Goal: Find specific page/section: Find specific page/section

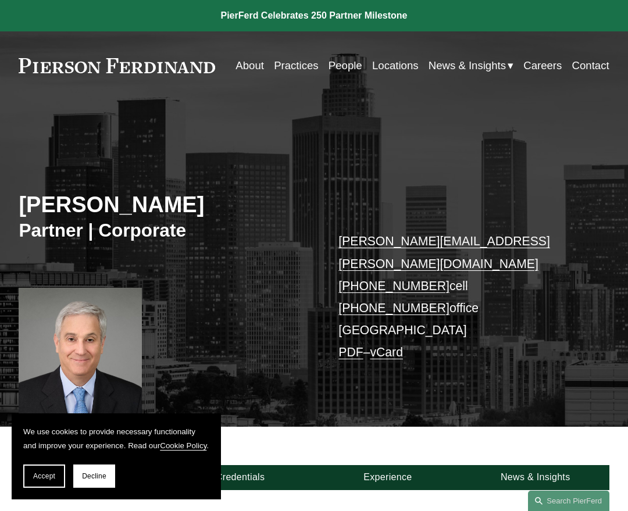
click at [362, 59] on link "People" at bounding box center [345, 66] width 34 height 22
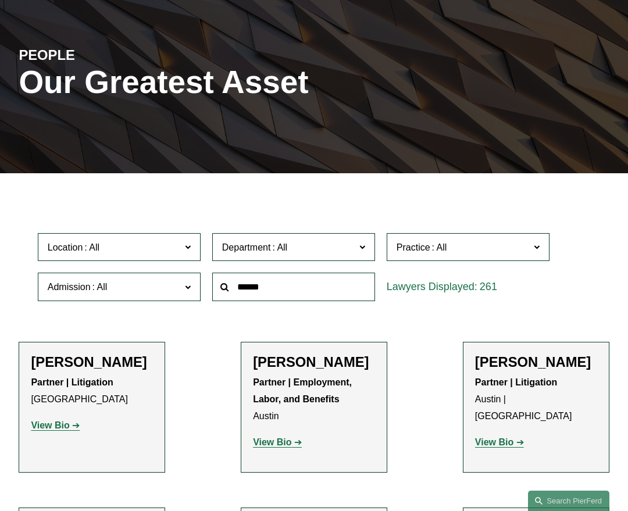
scroll to position [116, 0]
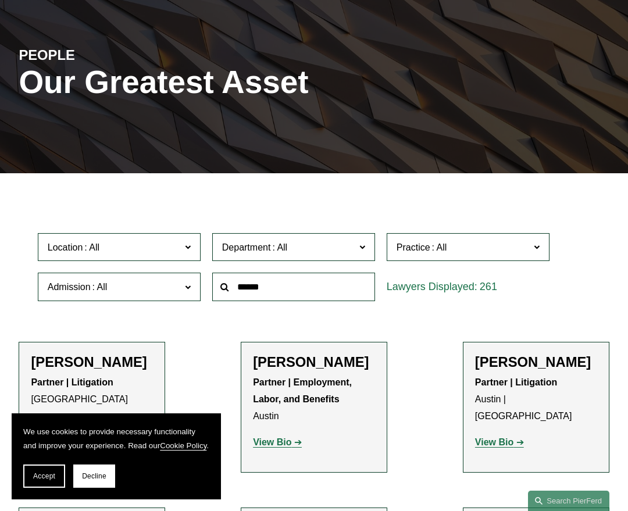
click at [375, 161] on div "PEOPLE Our Greatest Asset" at bounding box center [314, 89] width 628 height 168
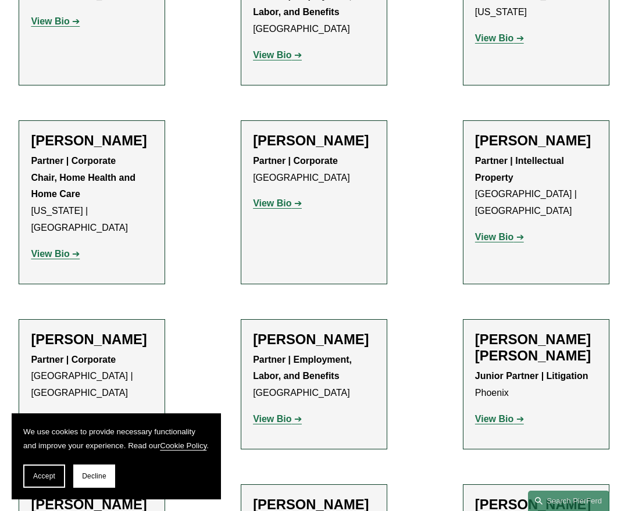
scroll to position [872, 0]
